Goal: Navigation & Orientation: Find specific page/section

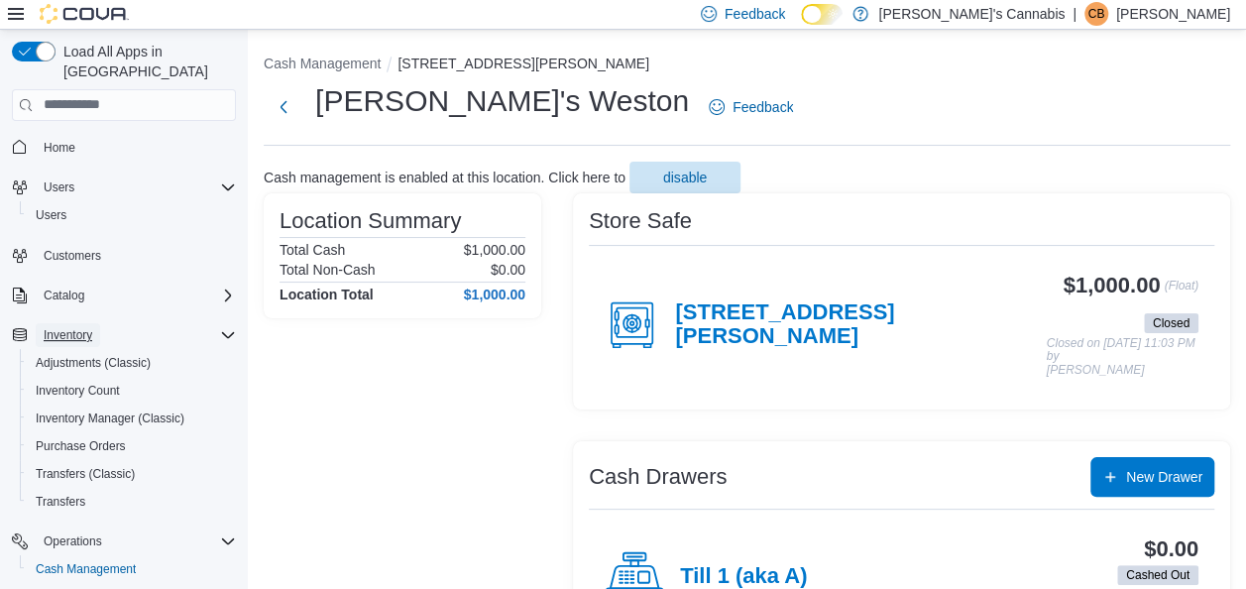
click at [56, 327] on span "Inventory" at bounding box center [68, 335] width 49 height 16
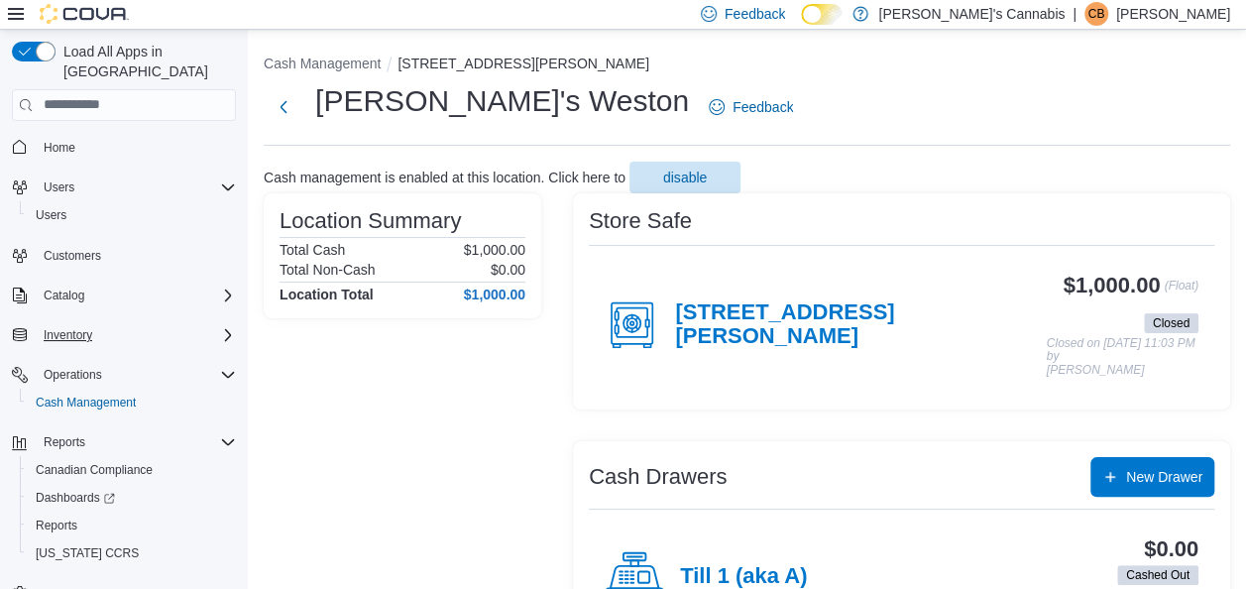
click at [77, 248] on button "Customers" at bounding box center [124, 255] width 240 height 29
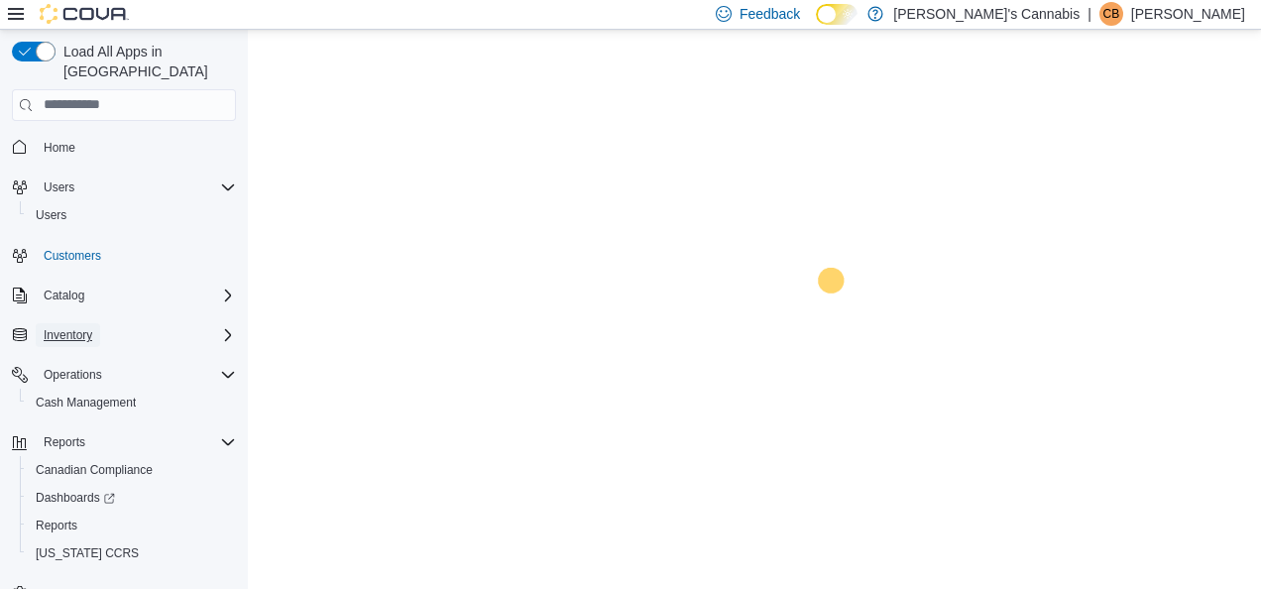
click at [74, 323] on button "Inventory" at bounding box center [68, 335] width 64 height 24
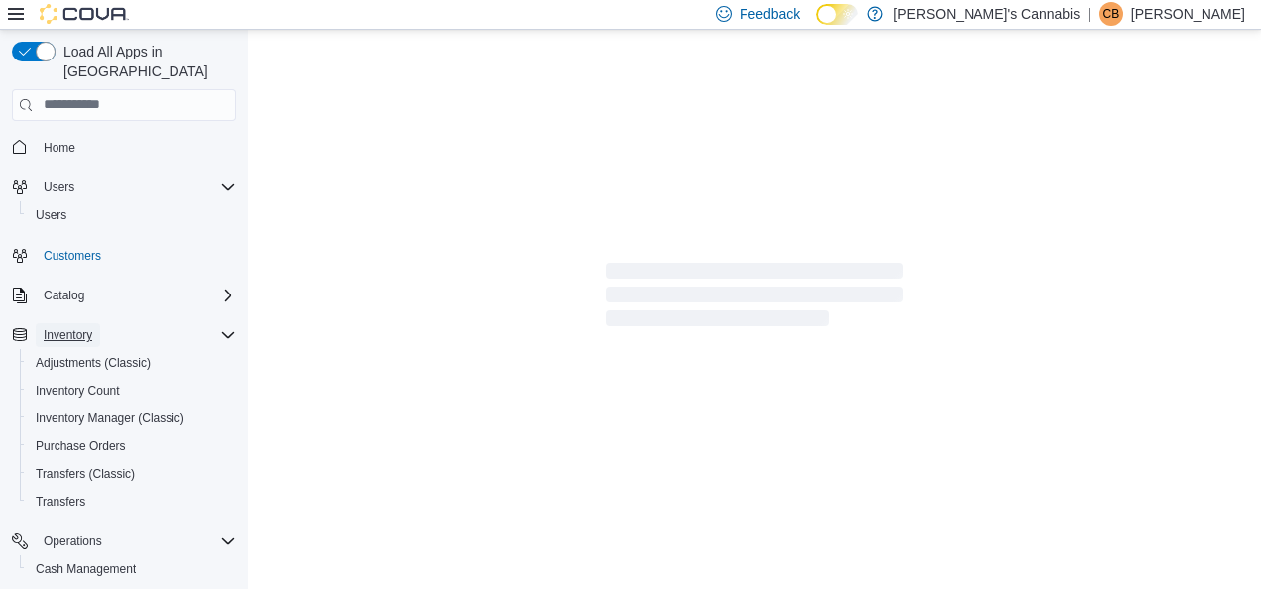
click at [74, 327] on span "Inventory" at bounding box center [68, 335] width 49 height 16
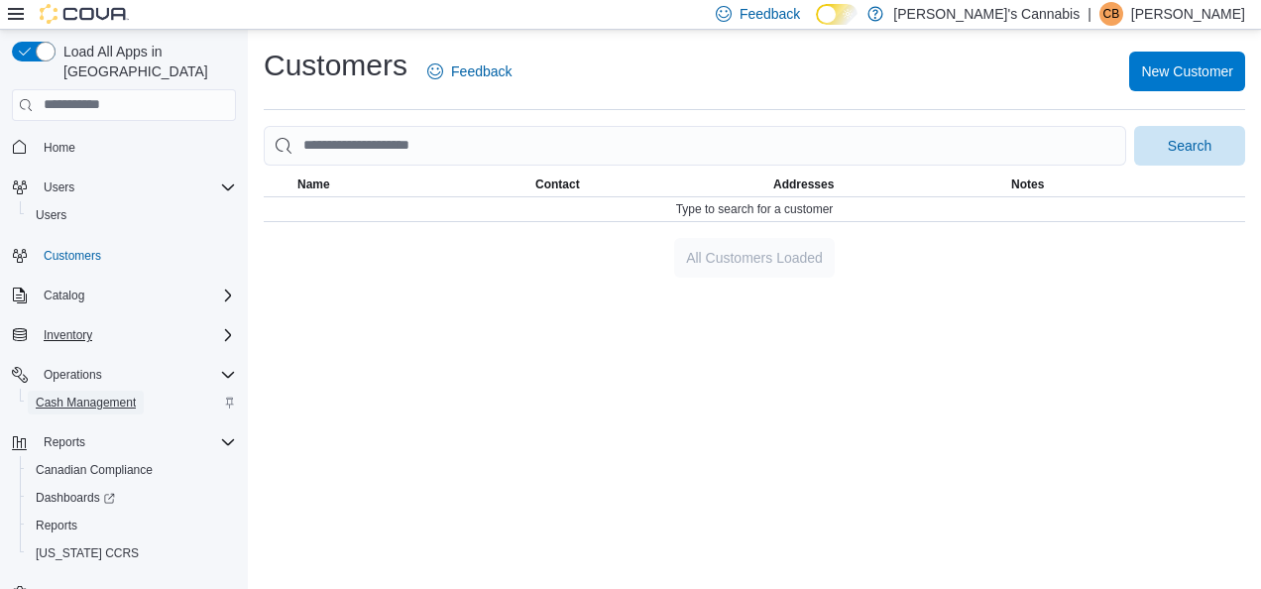
click at [69, 395] on span "Cash Management" at bounding box center [86, 403] width 100 height 16
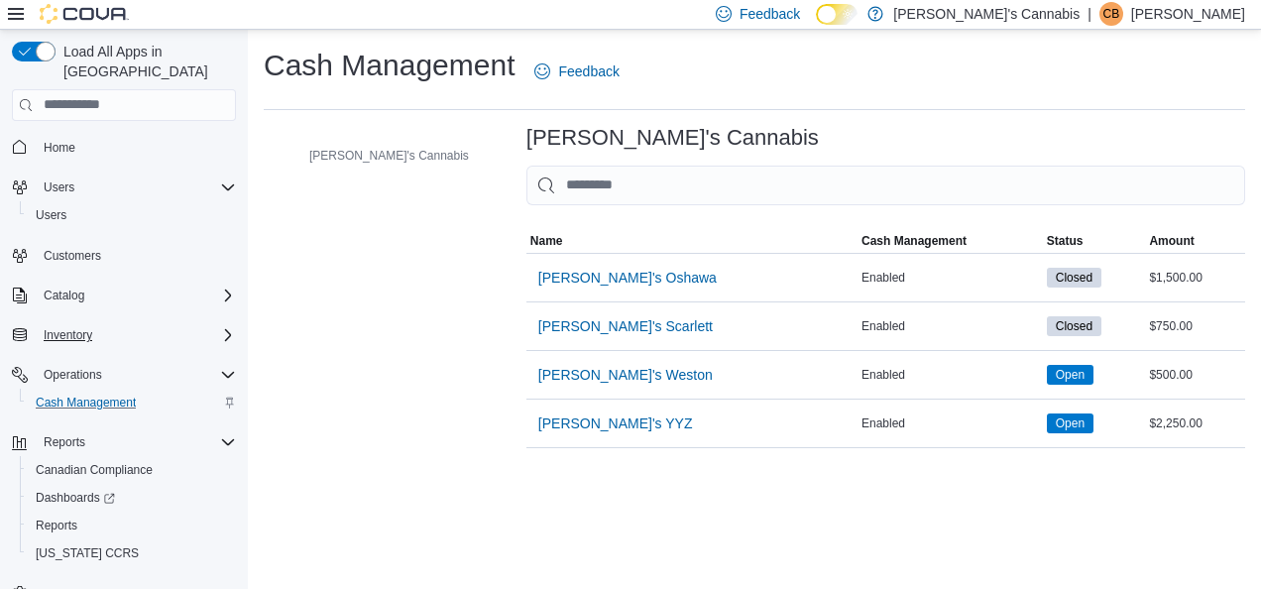
click at [224, 327] on icon "Complex example" at bounding box center [228, 335] width 16 height 16
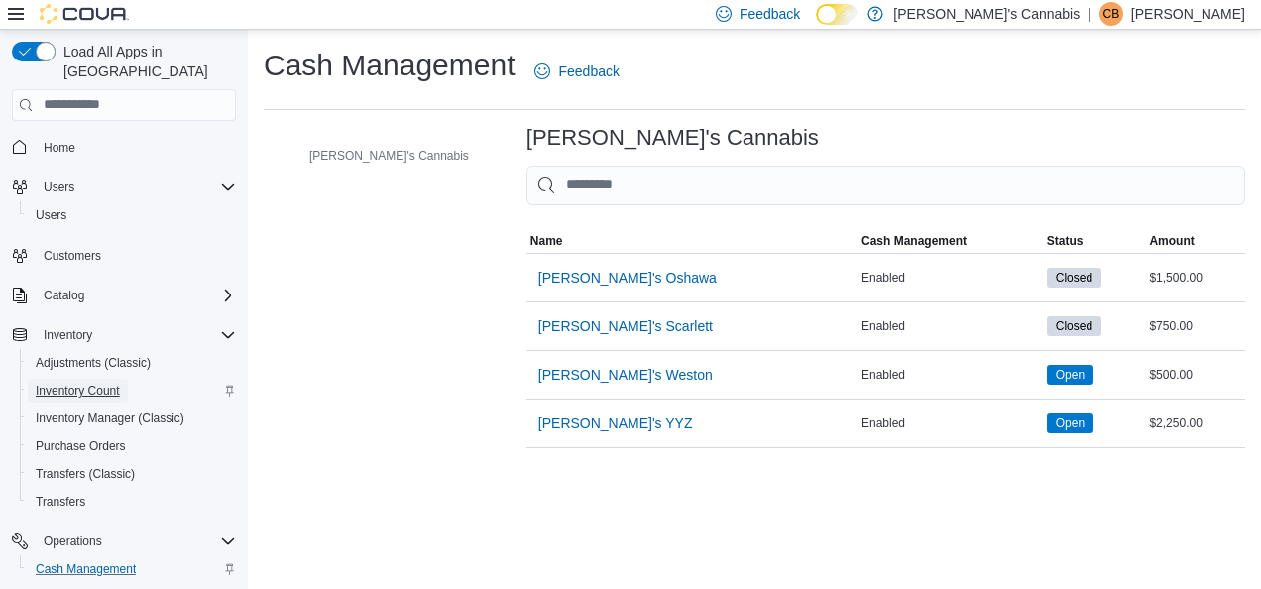
click at [79, 383] on span "Inventory Count" at bounding box center [78, 391] width 84 height 16
